Goal: Transaction & Acquisition: Purchase product/service

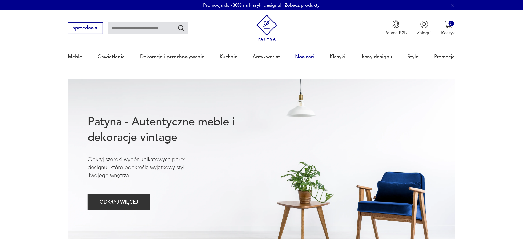
click at [305, 56] on link "Nowości" at bounding box center [304, 57] width 19 height 24
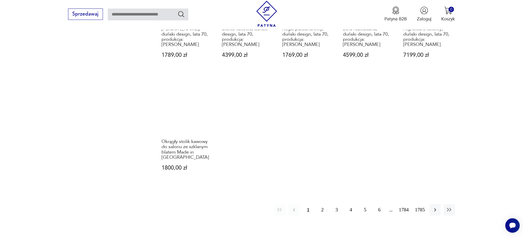
scroll to position [482, 0]
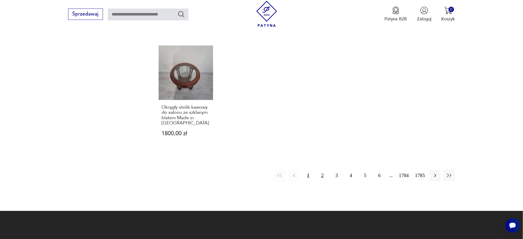
click at [322, 170] on button "2" at bounding box center [322, 175] width 11 height 11
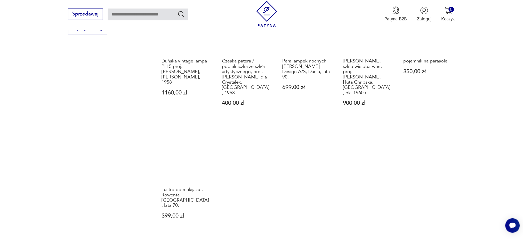
scroll to position [465, 0]
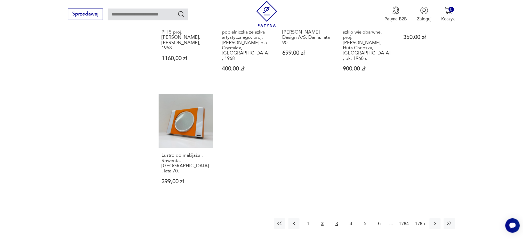
click at [336, 218] on button "3" at bounding box center [336, 223] width 11 height 11
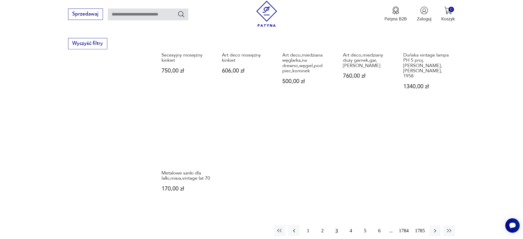
scroll to position [534, 0]
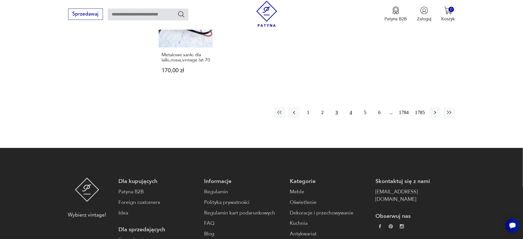
click at [348, 110] on button "4" at bounding box center [350, 112] width 11 height 11
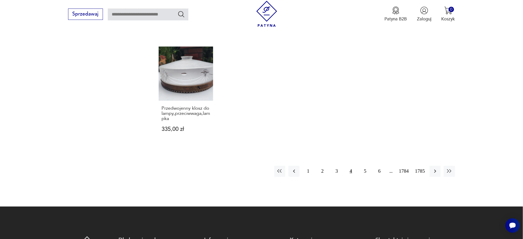
scroll to position [500, 0]
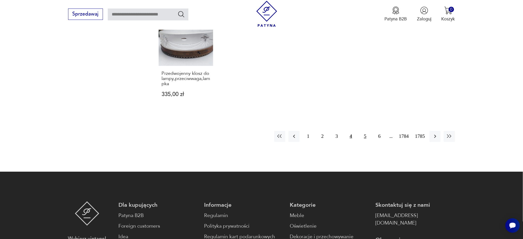
click at [364, 136] on button "5" at bounding box center [365, 136] width 11 height 11
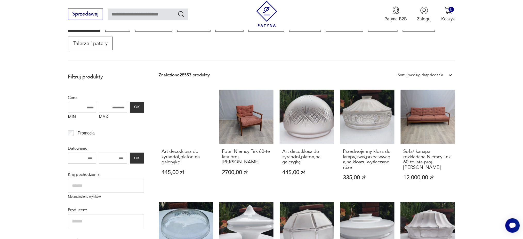
scroll to position [53, 0]
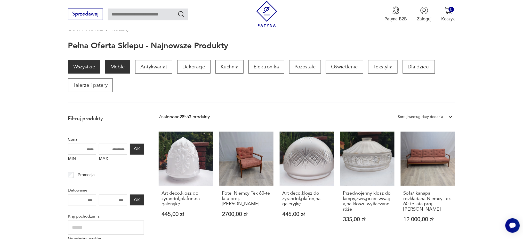
click at [116, 67] on p "Meble" at bounding box center [117, 66] width 25 height 13
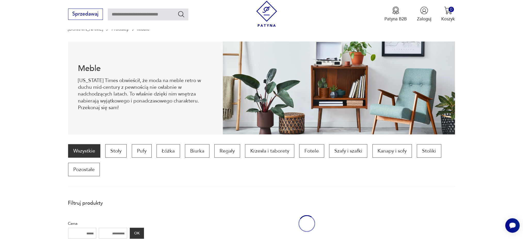
scroll to position [68, 0]
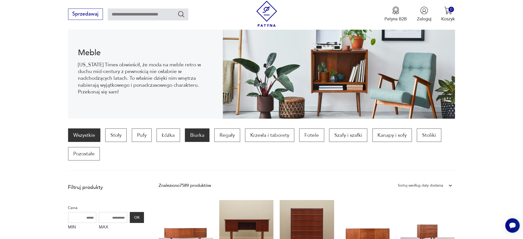
click at [196, 138] on p "Biurka" at bounding box center [197, 134] width 25 height 13
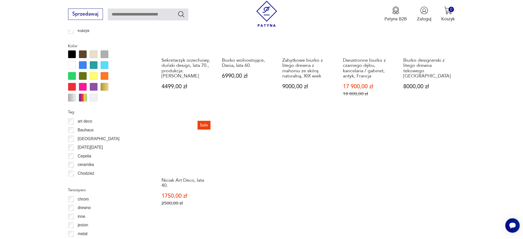
scroll to position [584, 0]
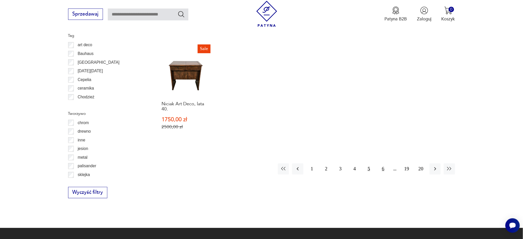
click at [383, 163] on button "6" at bounding box center [383, 168] width 11 height 11
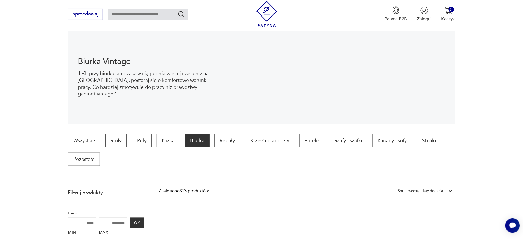
scroll to position [103, 0]
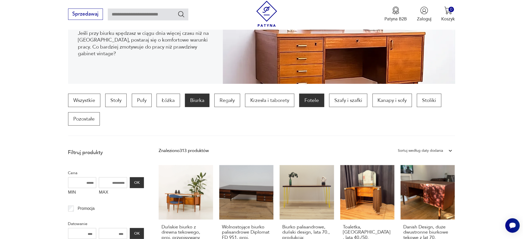
click at [308, 100] on p "Fotele" at bounding box center [311, 100] width 25 height 13
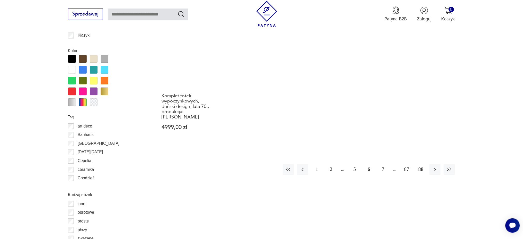
scroll to position [584, 0]
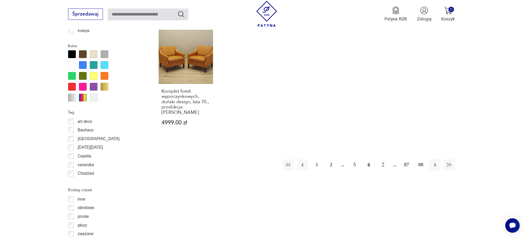
click at [383, 159] on button "7" at bounding box center [383, 164] width 11 height 11
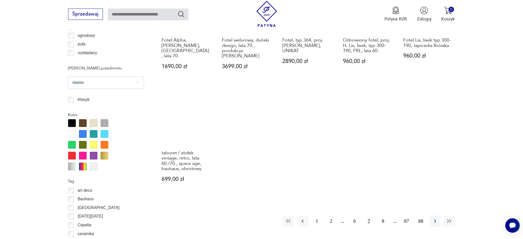
scroll to position [515, 0]
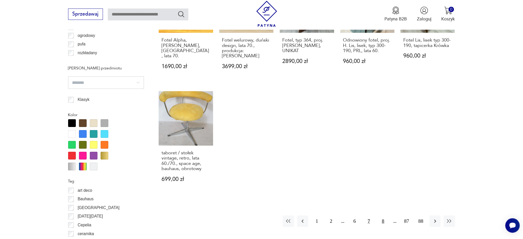
click at [383, 215] on button "8" at bounding box center [383, 220] width 11 height 11
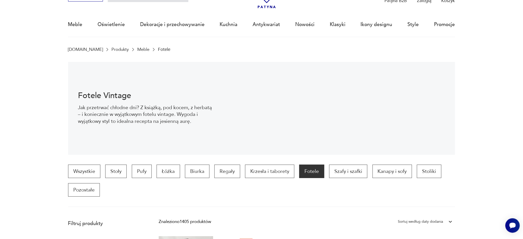
scroll to position [34, 0]
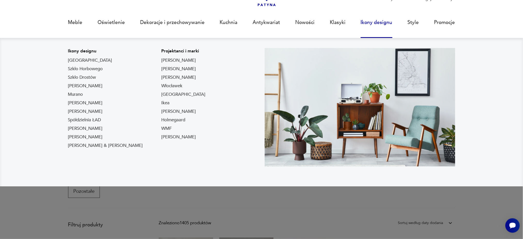
click at [375, 22] on link "Ikony designu" at bounding box center [377, 23] width 32 height 24
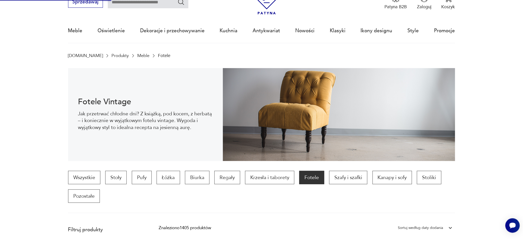
scroll to position [0, 0]
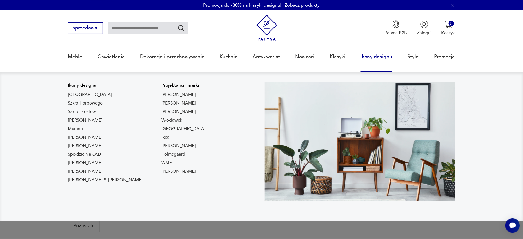
click at [375, 56] on link "Ikony designu" at bounding box center [377, 57] width 32 height 24
click at [91, 103] on link "Szkło Horbowego" at bounding box center [85, 103] width 35 height 6
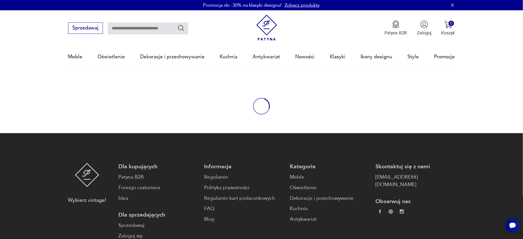
type input "*******"
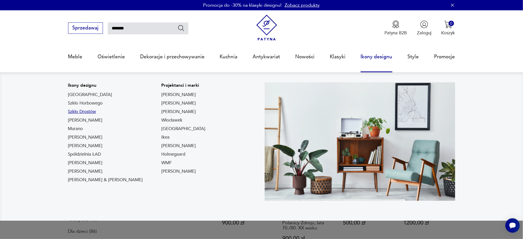
click at [83, 112] on link "Szkło Drostów" at bounding box center [82, 112] width 28 height 6
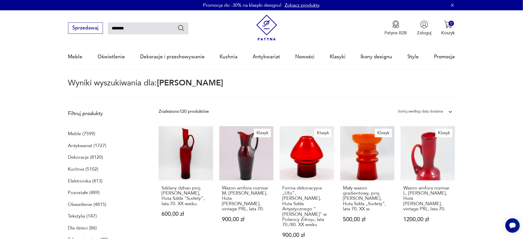
type input "*****"
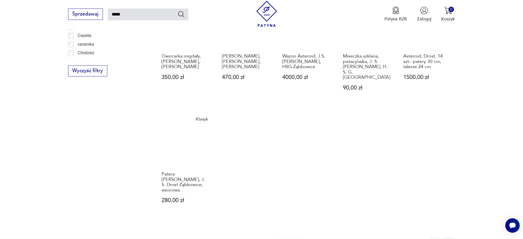
scroll to position [442, 0]
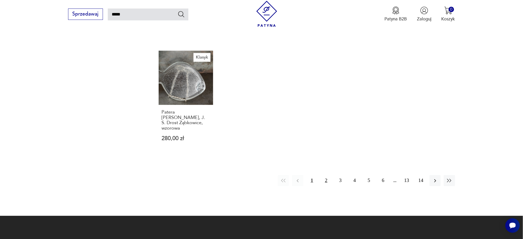
click at [327, 175] on button "2" at bounding box center [326, 180] width 11 height 11
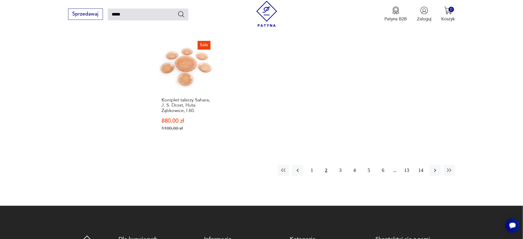
scroll to position [476, 0]
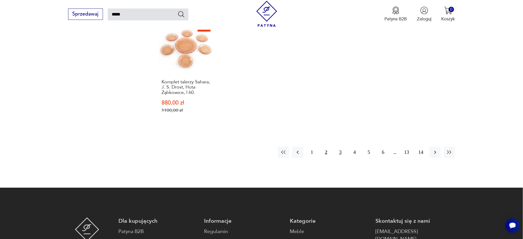
click at [338, 147] on button "3" at bounding box center [340, 152] width 11 height 11
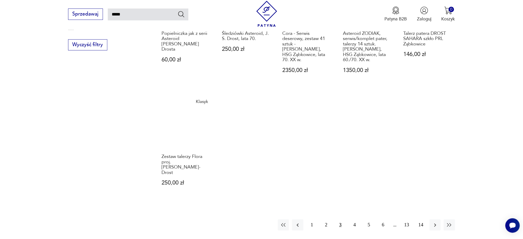
scroll to position [407, 0]
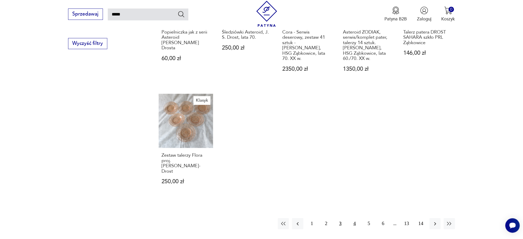
click at [355, 218] on button "4" at bounding box center [354, 223] width 11 height 11
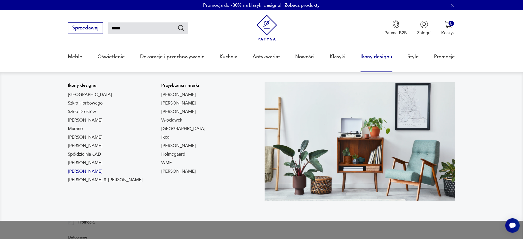
click at [91, 171] on link "Lampy Gałackiego" at bounding box center [85, 171] width 35 height 6
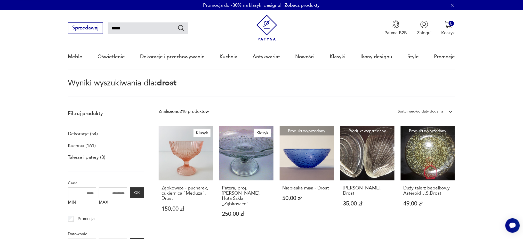
type input "*******"
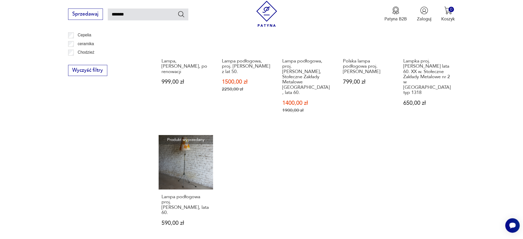
scroll to position [373, 0]
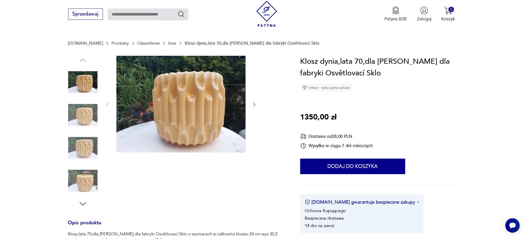
scroll to position [69, 0]
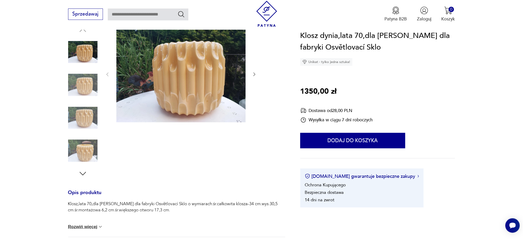
click at [88, 87] on img at bounding box center [82, 84] width 29 height 29
click at [85, 118] on img at bounding box center [82, 117] width 29 height 29
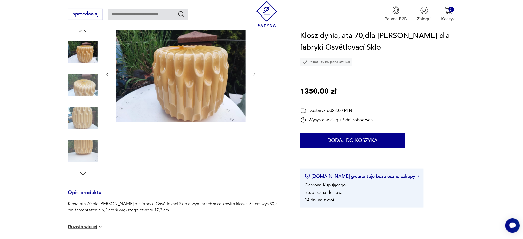
click at [85, 143] on img at bounding box center [82, 150] width 29 height 29
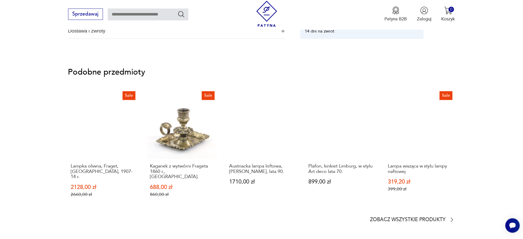
scroll to position [344, 0]
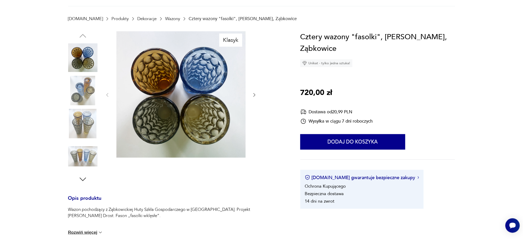
scroll to position [69, 0]
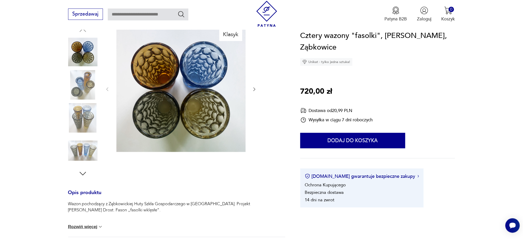
click at [255, 90] on icon "button" at bounding box center [254, 89] width 5 height 5
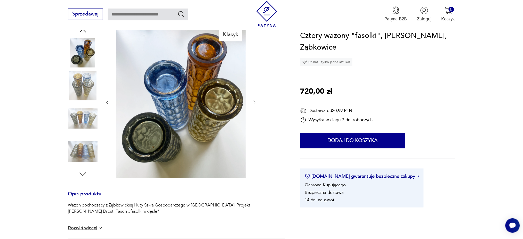
click at [255, 90] on div at bounding box center [181, 103] width 152 height 154
click at [253, 103] on icon "button" at bounding box center [254, 102] width 5 height 5
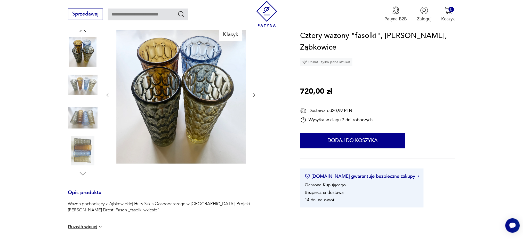
click at [253, 103] on div at bounding box center [181, 95] width 152 height 139
click at [254, 93] on icon "button" at bounding box center [254, 95] width 2 height 4
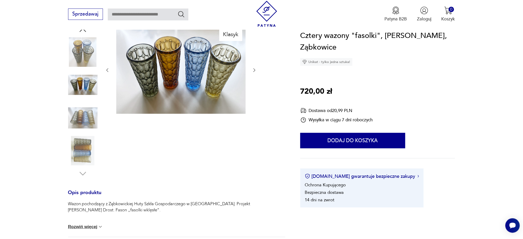
click at [254, 69] on icon "button" at bounding box center [254, 70] width 2 height 4
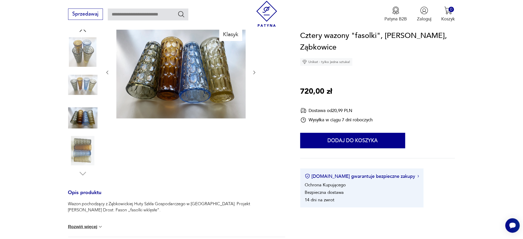
click at [254, 69] on div at bounding box center [181, 73] width 152 height 94
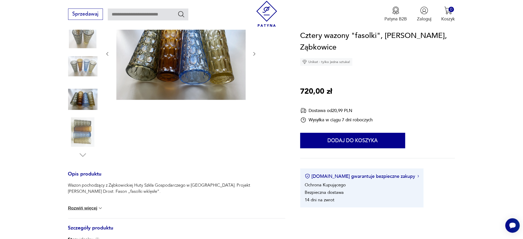
scroll to position [206, 0]
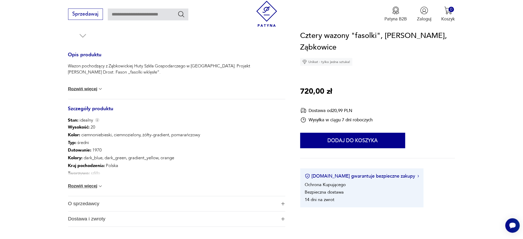
click at [76, 186] on button "Rozwiń więcej" at bounding box center [85, 186] width 35 height 5
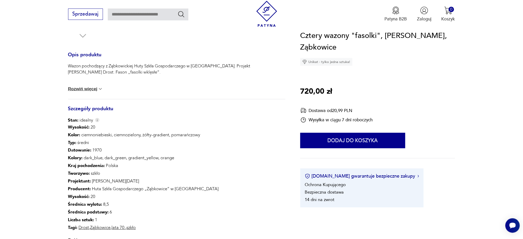
scroll to position [0, 0]
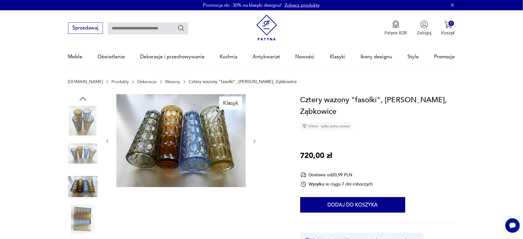
click at [253, 140] on icon "button" at bounding box center [254, 141] width 5 height 5
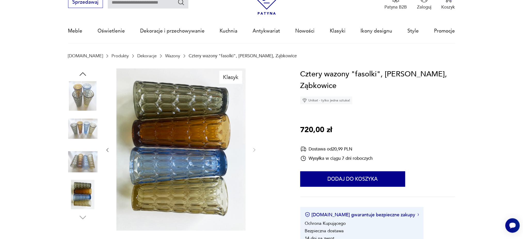
scroll to position [34, 0]
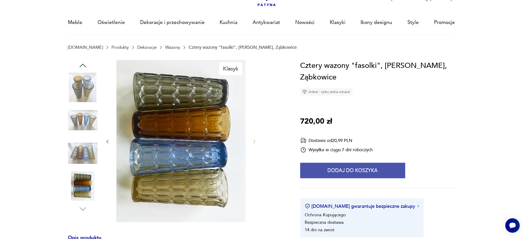
click at [356, 163] on button "Dodaj do koszyka" at bounding box center [352, 170] width 105 height 15
